Goal: Use online tool/utility: Utilize a website feature to perform a specific function

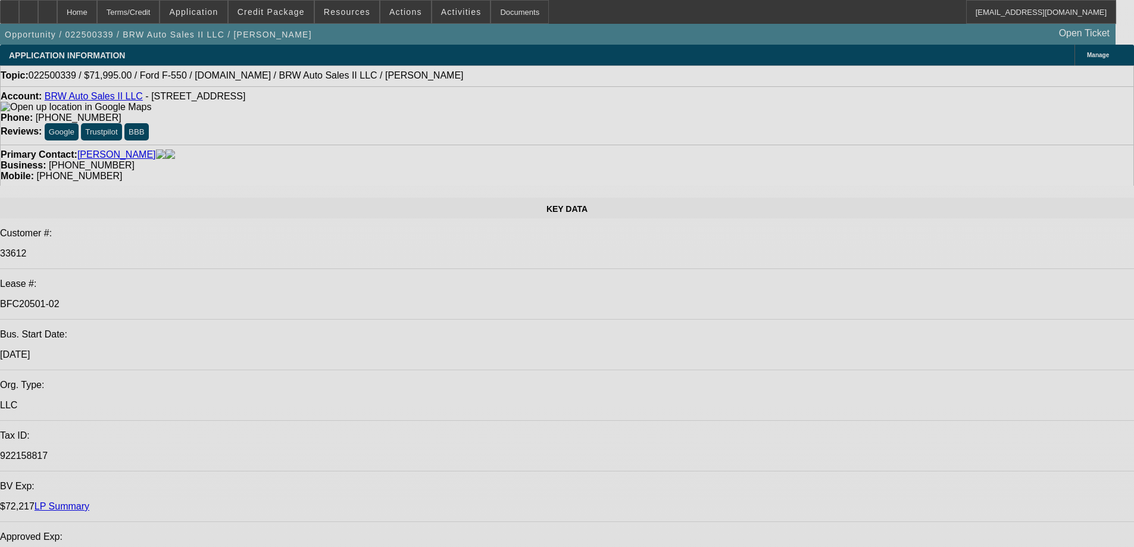
select select "0"
select select "2"
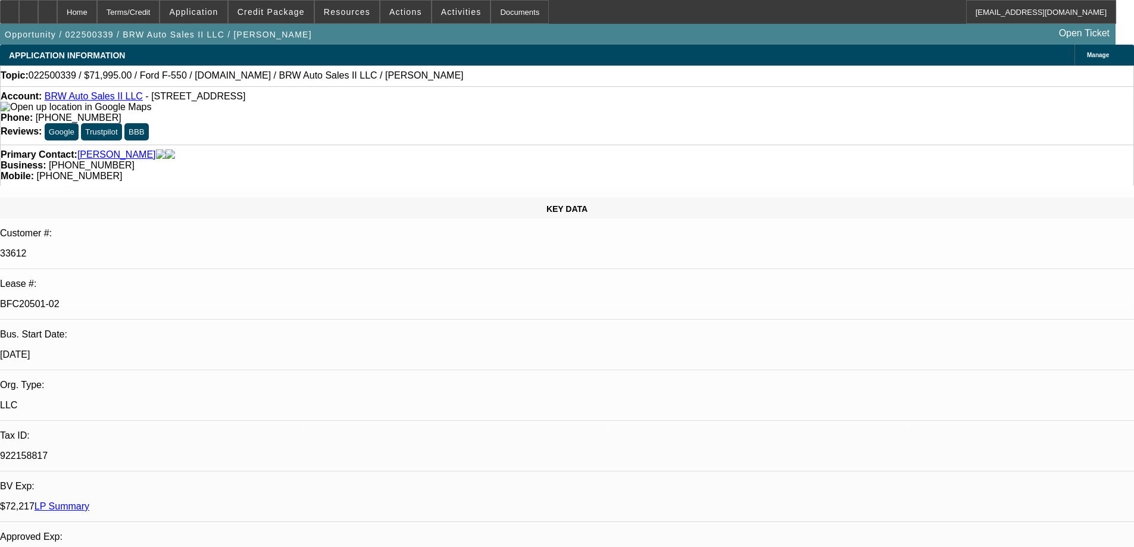
select select "0.1"
select select "4"
select select "0"
select select "2"
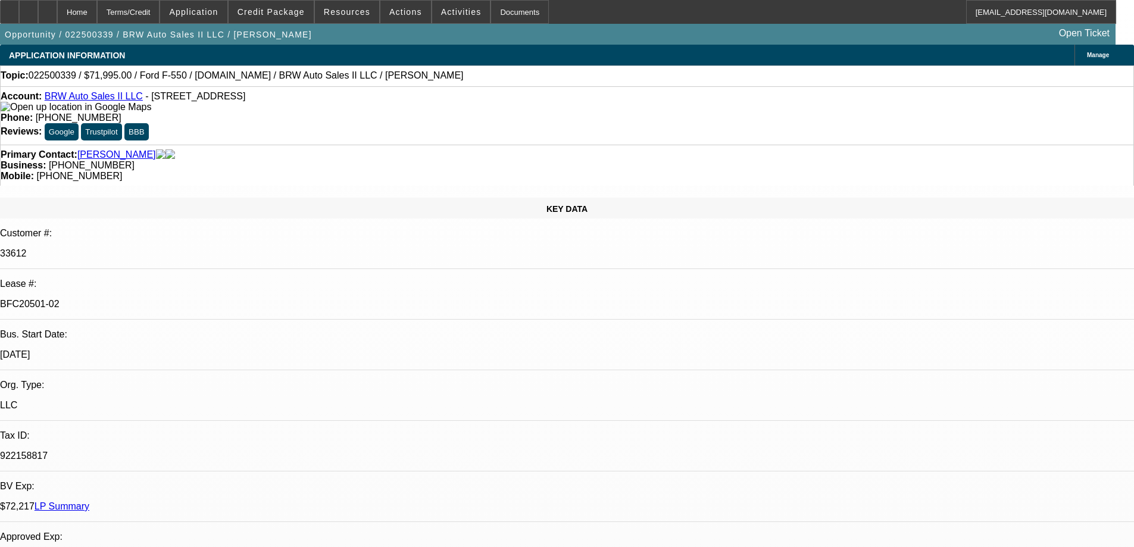
select select "0.1"
select select "4"
select select "0"
select select "2"
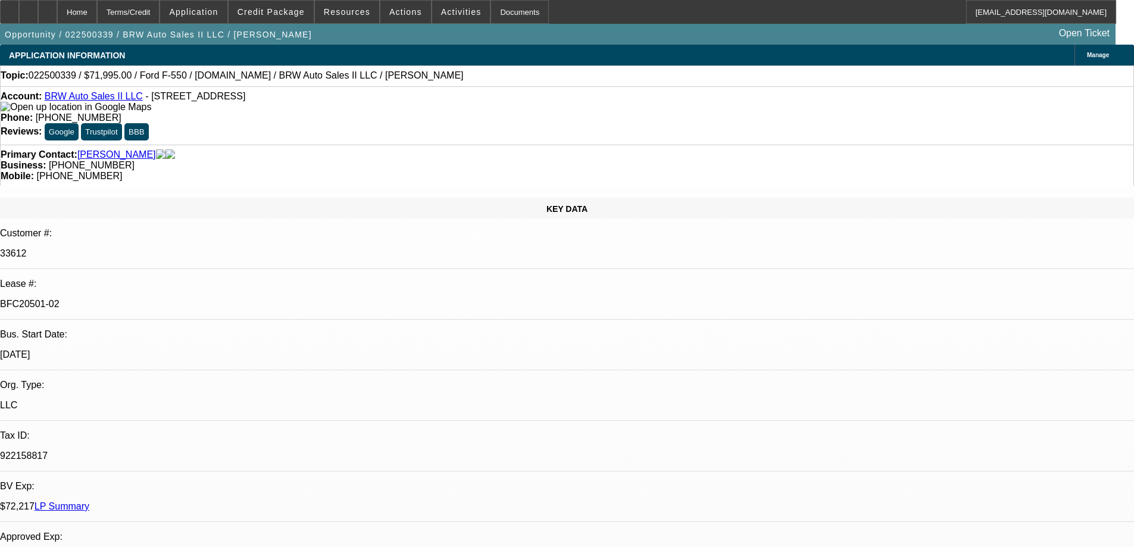
select select "0.1"
select select "4"
select select "0"
select select "2"
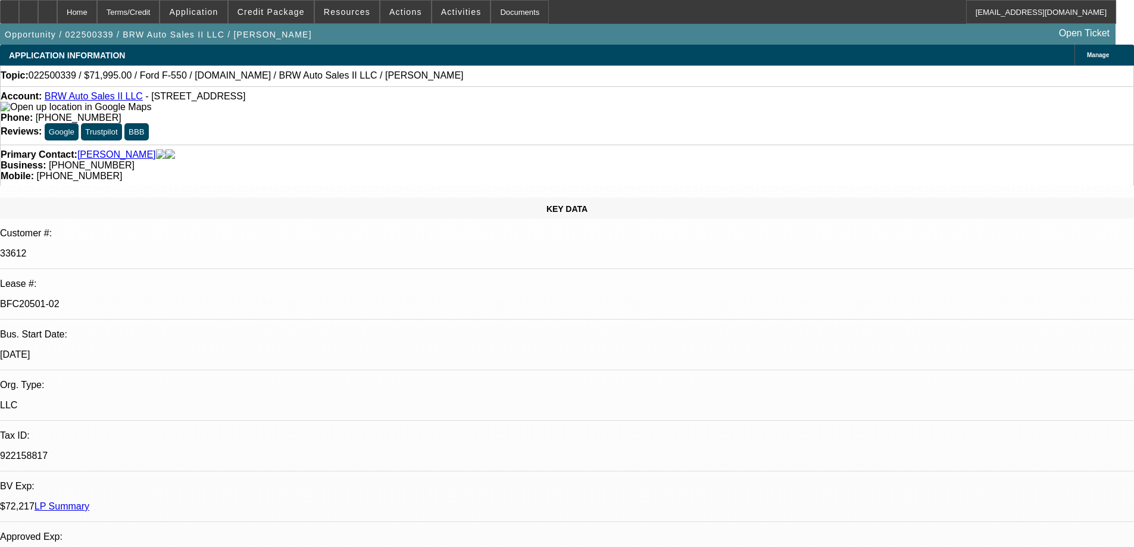
select select "0.1"
select select "4"
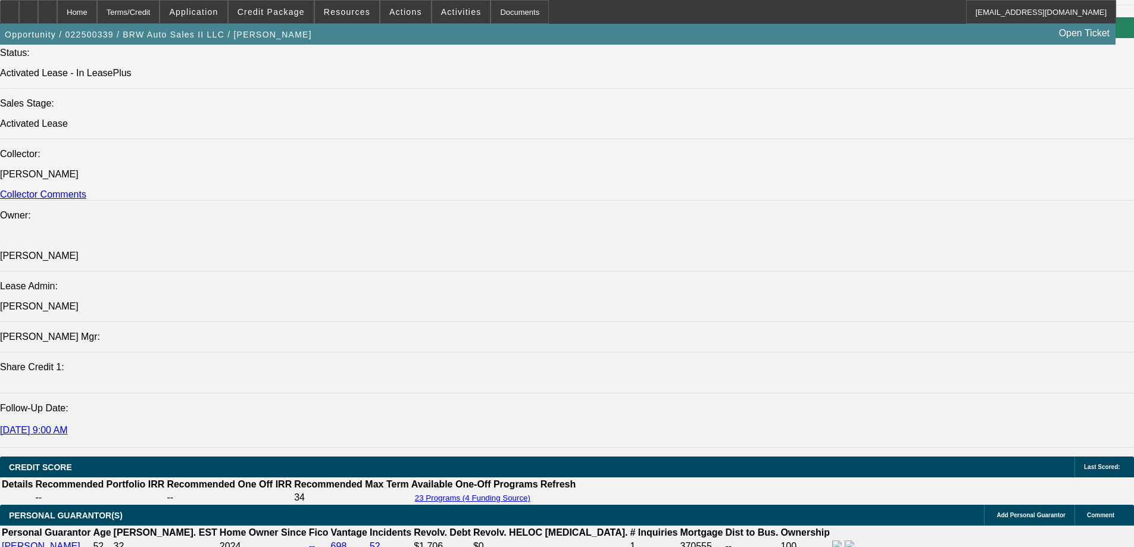
scroll to position [1369, 0]
